Goal: Browse casually: Explore the website without a specific task or goal

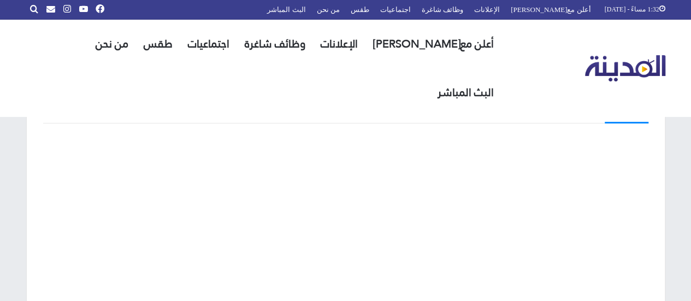
click at [617, 55] on img "القائمة الرئيسية" at bounding box center [625, 68] width 80 height 27
click at [68, 7] on span "الشريط العلوي" at bounding box center [67, 8] width 8 height 9
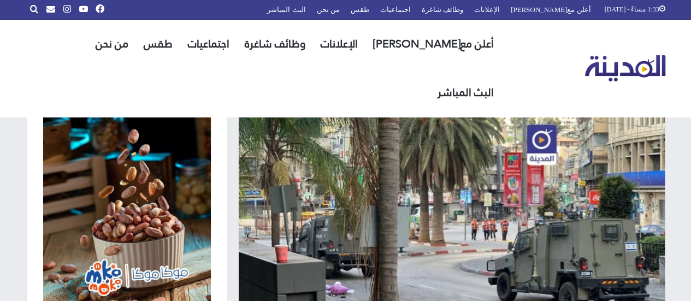
click at [617, 55] on img "القائمة الرئيسية" at bounding box center [625, 68] width 80 height 27
